Goal: Information Seeking & Learning: Learn about a topic

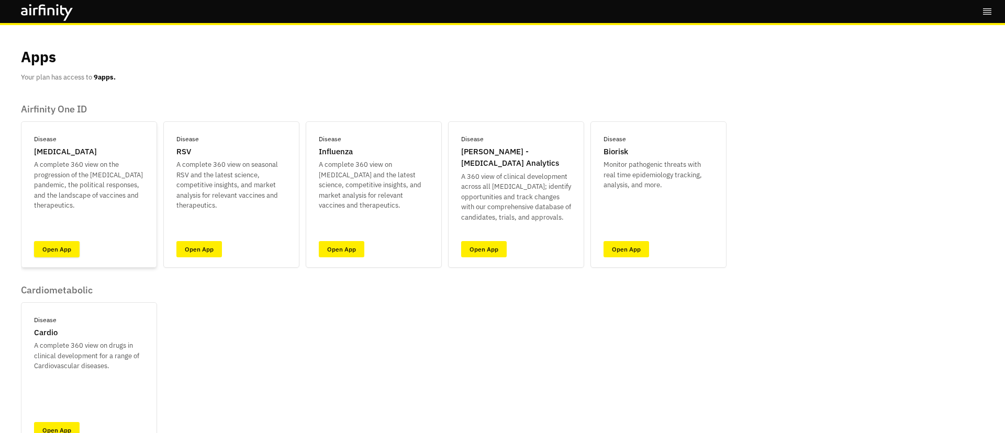
click at [58, 253] on link "Open App" at bounding box center [57, 249] width 46 height 16
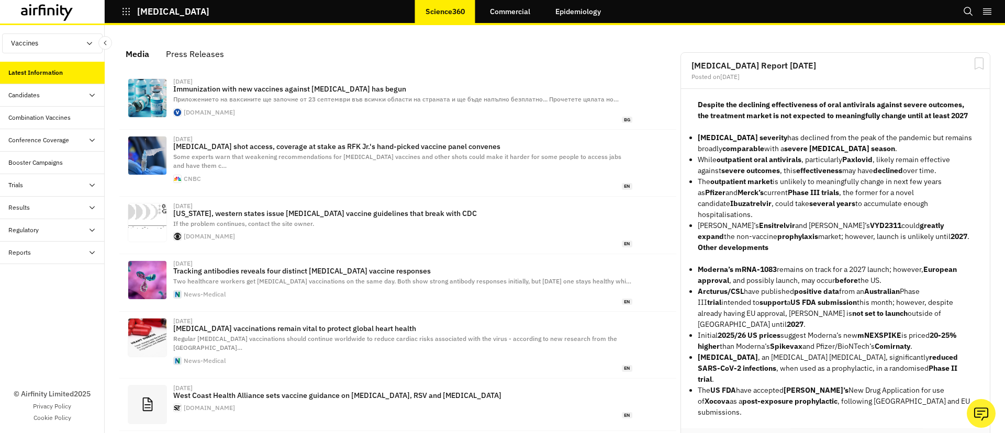
scroll to position [645, 314]
click at [573, 12] on link "Epidemiology" at bounding box center [578, 11] width 66 height 25
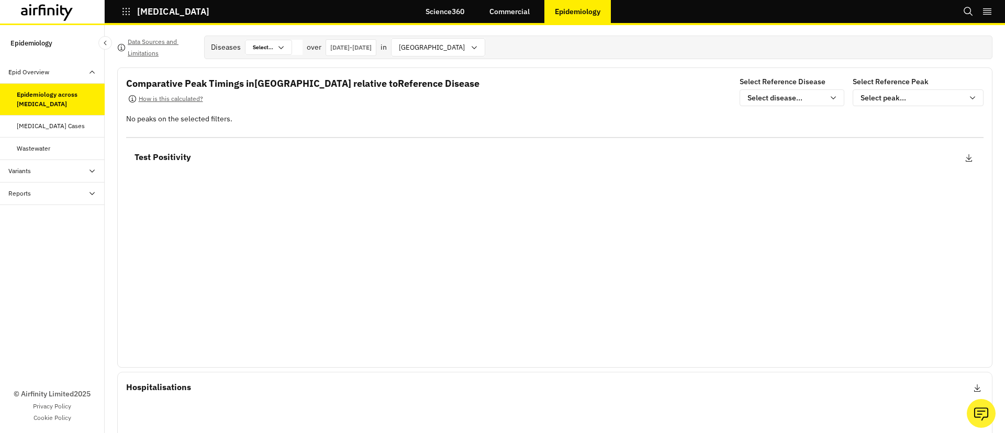
click at [442, 14] on link "Science360" at bounding box center [445, 11] width 60 height 25
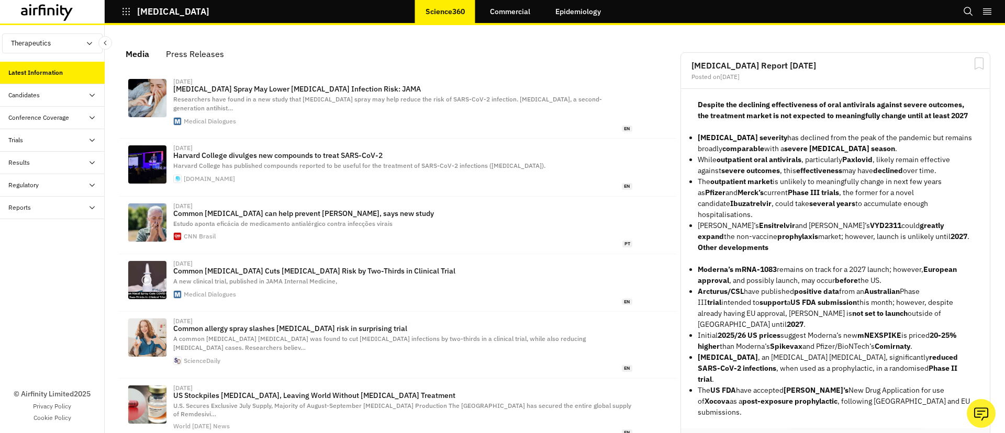
scroll to position [651, 314]
click at [47, 144] on div "Trials" at bounding box center [52, 140] width 105 height 22
click at [53, 92] on div "Candidates" at bounding box center [56, 95] width 96 height 9
click at [42, 131] on div "Progress Tracker" at bounding box center [52, 140] width 105 height 22
